Goal: Task Accomplishment & Management: Use online tool/utility

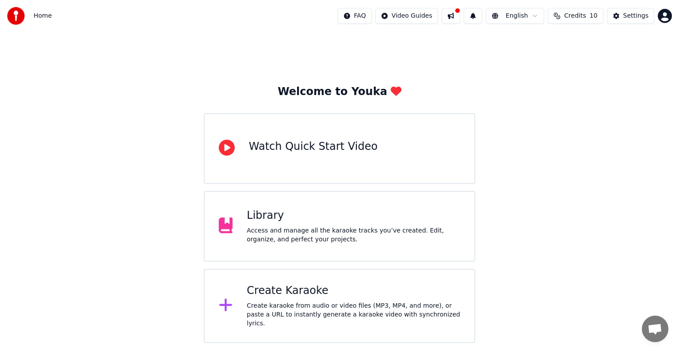
click at [311, 302] on div "Create Karaoke Create karaoke from audio or video files (MP3, MP4, and more), o…" at bounding box center [354, 306] width 214 height 44
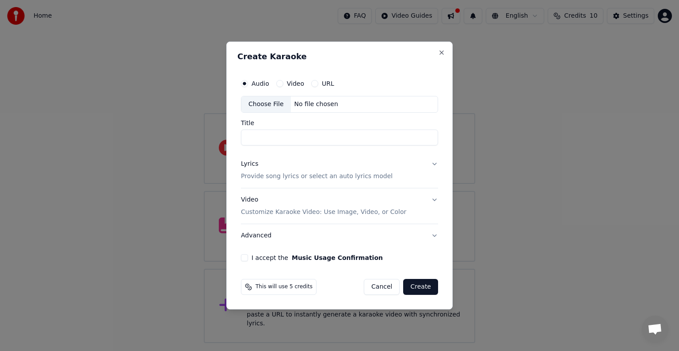
click at [307, 106] on div "No file chosen" at bounding box center [316, 104] width 51 height 9
type input "**********"
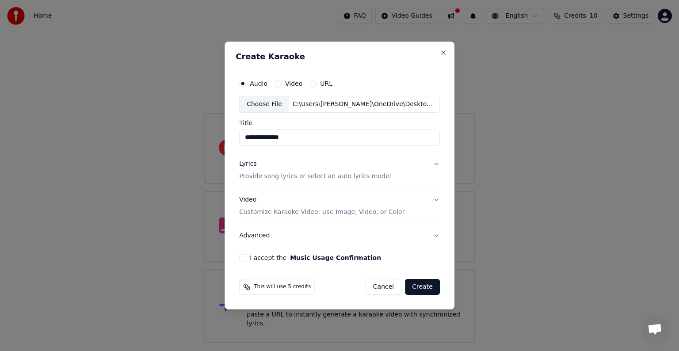
click at [244, 257] on button "I accept the Music Usage Confirmation" at bounding box center [242, 257] width 7 height 7
click at [437, 161] on button "Lyrics Provide song lyrics or select an auto lyrics model" at bounding box center [339, 170] width 201 height 35
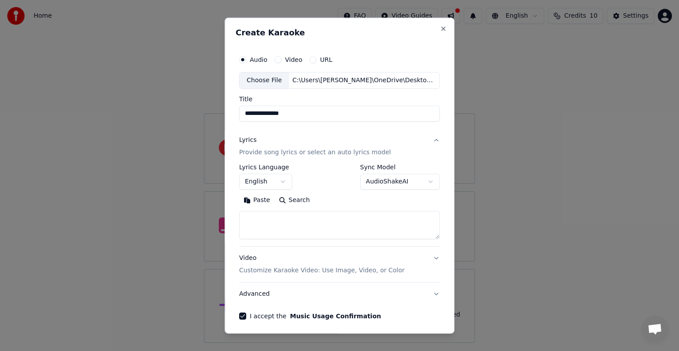
click at [319, 219] on textarea at bounding box center [339, 225] width 201 height 28
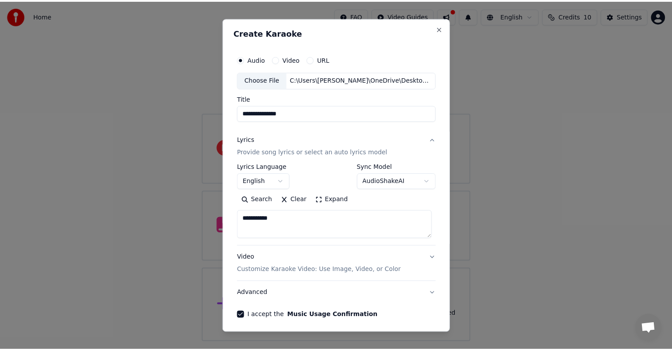
scroll to position [34, 0]
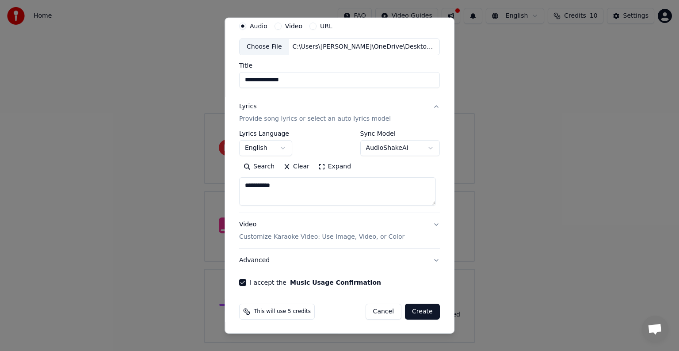
type textarea "**********"
click at [420, 311] on button "Create" at bounding box center [422, 312] width 35 height 16
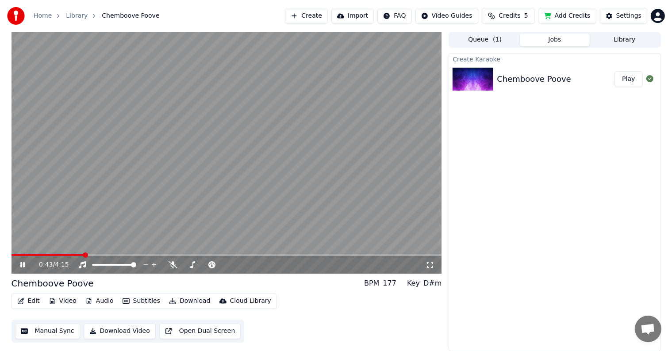
click at [83, 255] on span at bounding box center [227, 255] width 430 height 2
click at [233, 253] on video at bounding box center [227, 153] width 430 height 242
click at [234, 255] on span at bounding box center [227, 255] width 430 height 2
click at [23, 265] on icon at bounding box center [22, 265] width 5 height 6
click at [258, 256] on span at bounding box center [227, 255] width 430 height 2
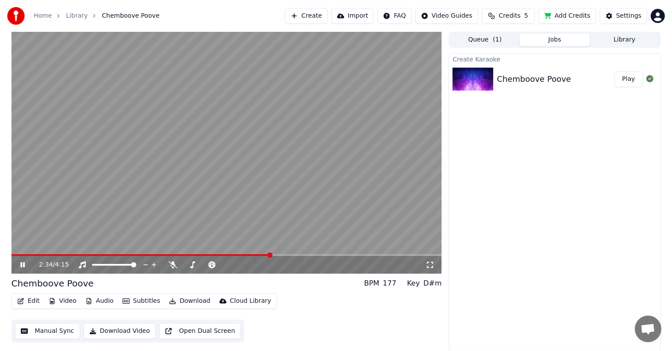
click at [270, 255] on span at bounding box center [227, 255] width 430 height 2
click at [280, 255] on span at bounding box center [227, 255] width 430 height 2
click at [292, 255] on span at bounding box center [227, 255] width 430 height 2
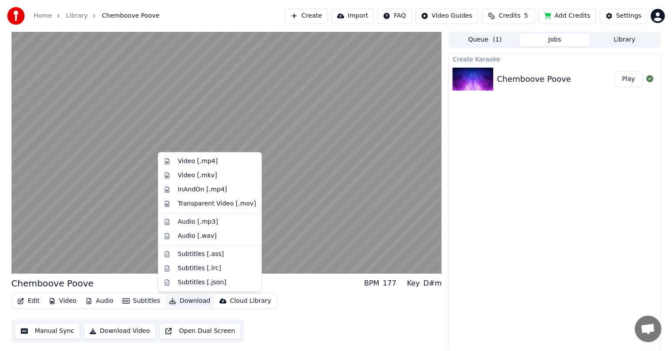
click at [190, 302] on button "Download" at bounding box center [189, 301] width 49 height 12
click at [189, 223] on div "Audio [.mp3]" at bounding box center [198, 222] width 40 height 9
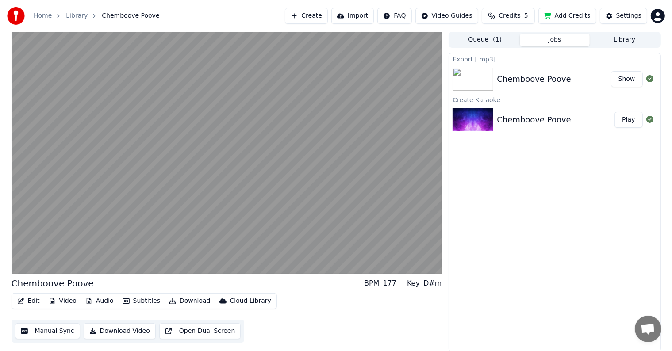
click at [634, 79] on button "Show" at bounding box center [627, 79] width 32 height 16
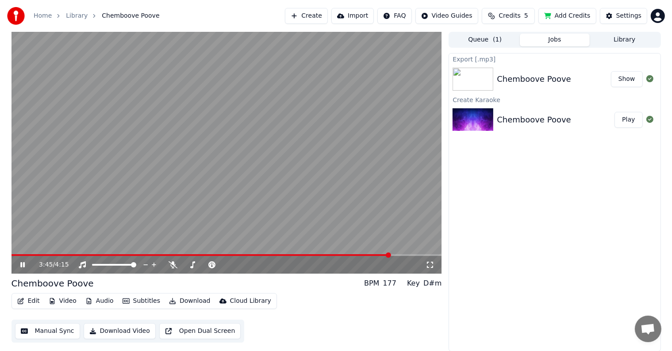
click at [279, 226] on video at bounding box center [227, 153] width 430 height 242
